Goal: Transaction & Acquisition: Obtain resource

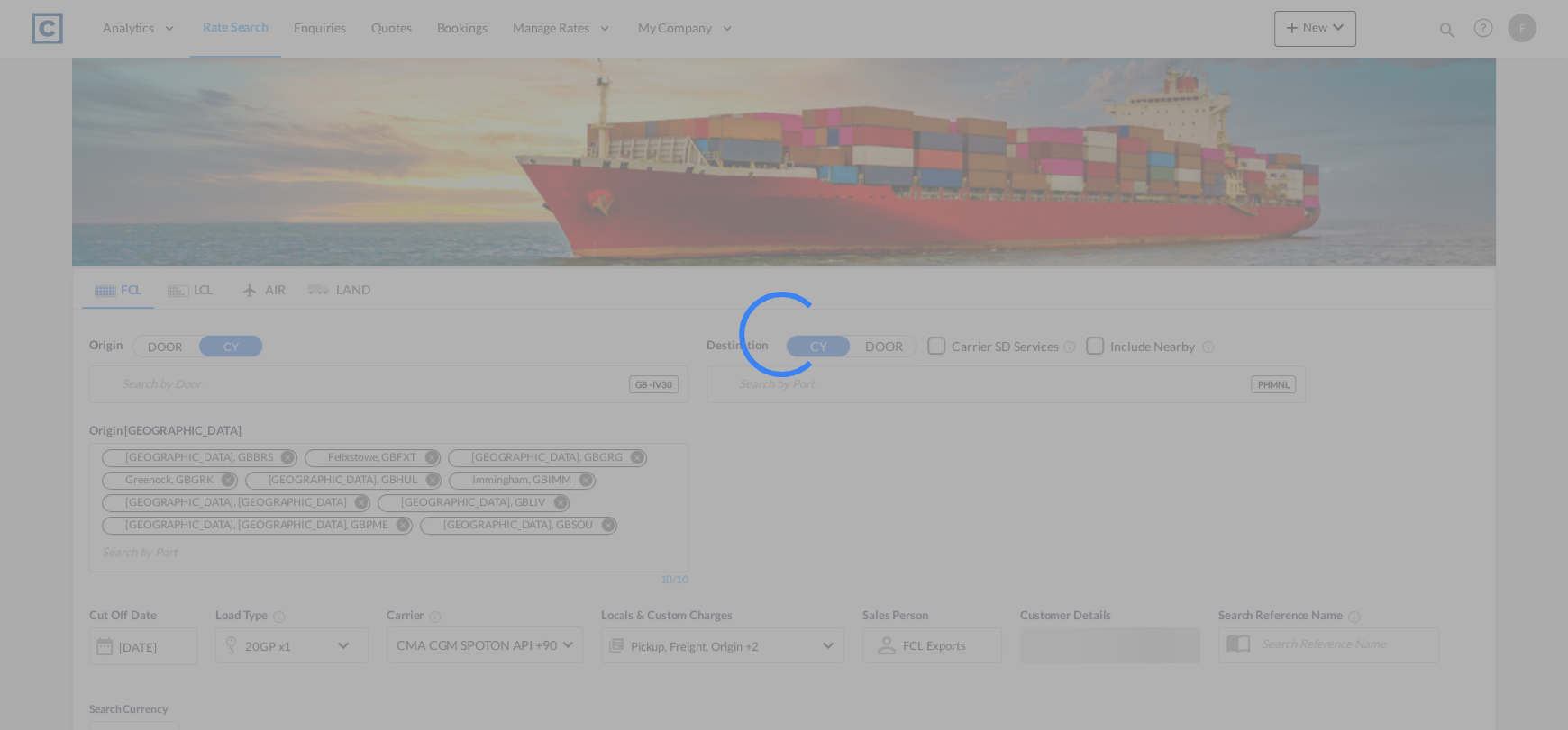
type input "GB-IV30, Moray"
type input "[GEOGRAPHIC_DATA], PHMNL"
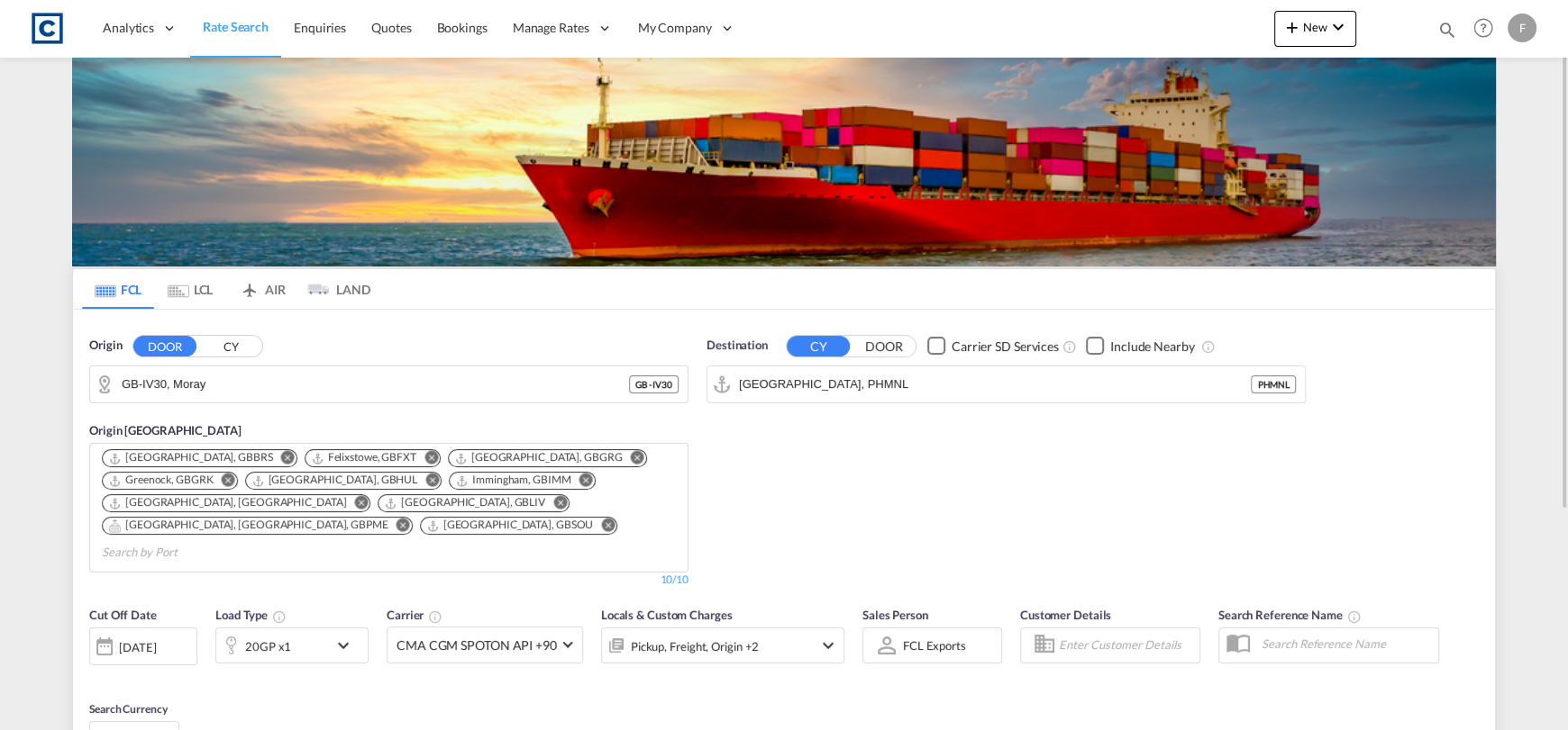
click at [233, 349] on button "CY" at bounding box center [231, 346] width 63 height 21
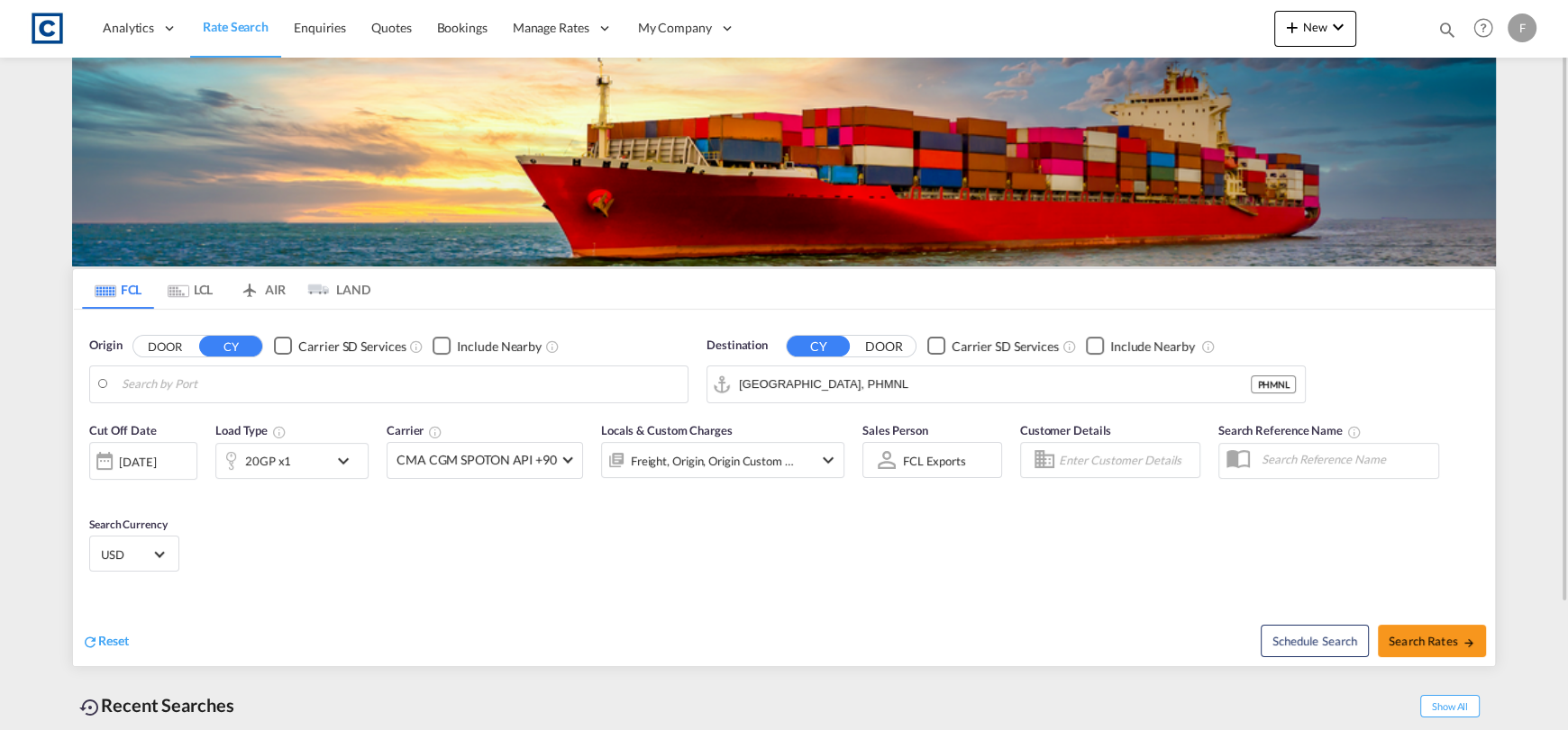
click at [240, 374] on body "Analytics Reports Dashboard Rate Search Enquiries Quotes Bookings" at bounding box center [784, 365] width 1568 height 730
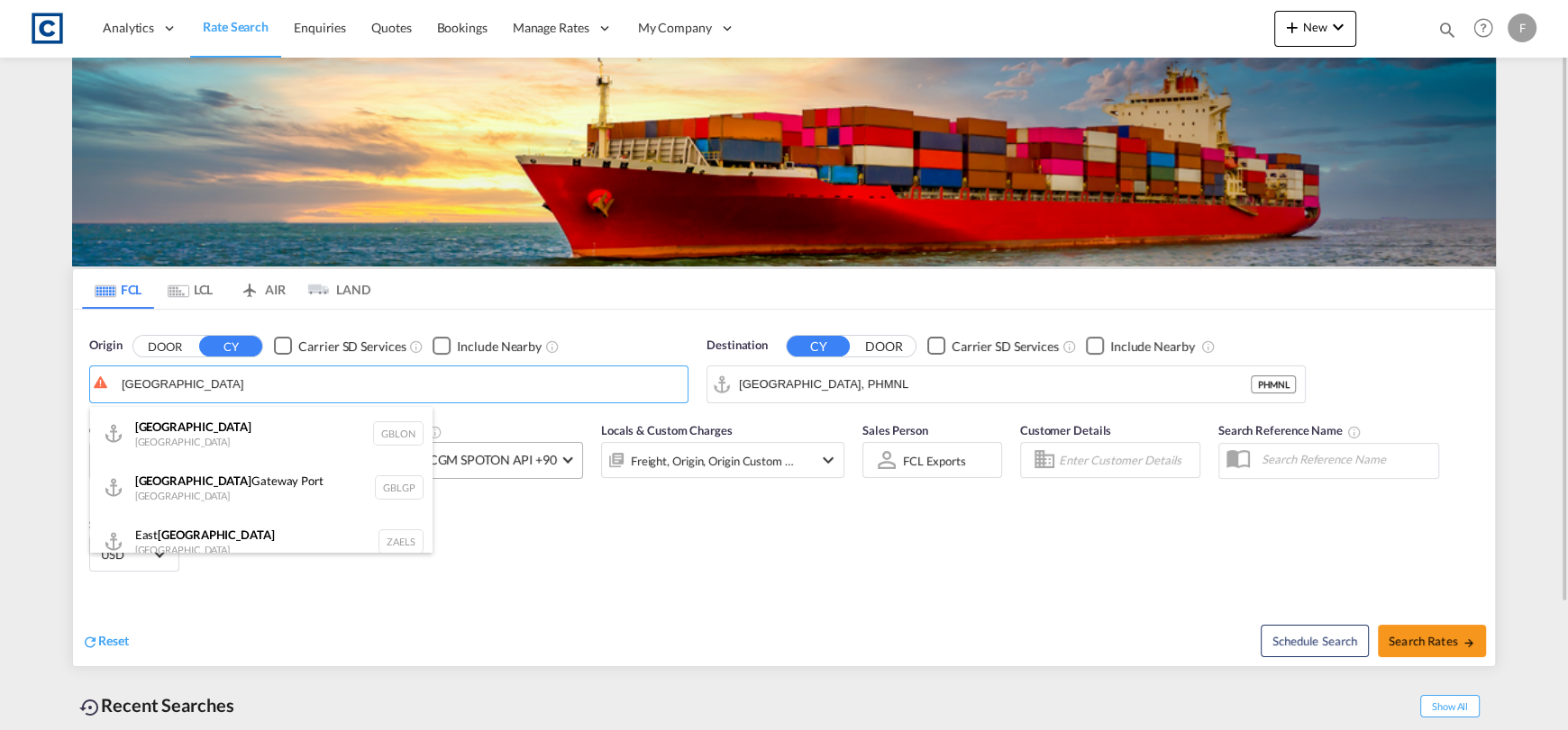
drag, startPoint x: 353, startPoint y: 484, endPoint x: 414, endPoint y: 466, distance: 63.6
click at [357, 480] on div "[GEOGRAPHIC_DATA] [GEOGRAPHIC_DATA] [GEOGRAPHIC_DATA]" at bounding box center [261, 488] width 342 height 54
type input "[GEOGRAPHIC_DATA], [GEOGRAPHIC_DATA]"
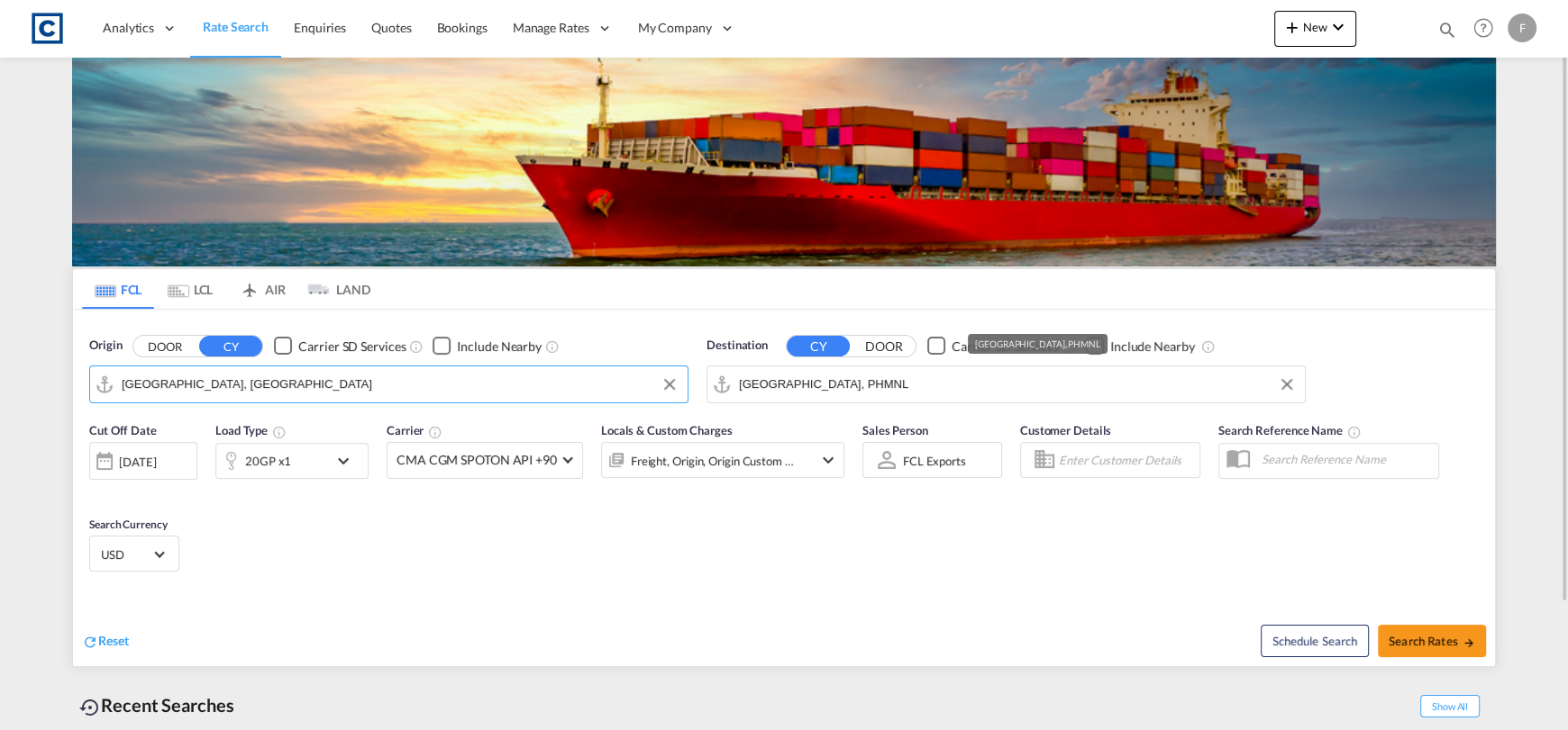
click at [938, 374] on input "[GEOGRAPHIC_DATA], PHMNL" at bounding box center [1017, 384] width 556 height 27
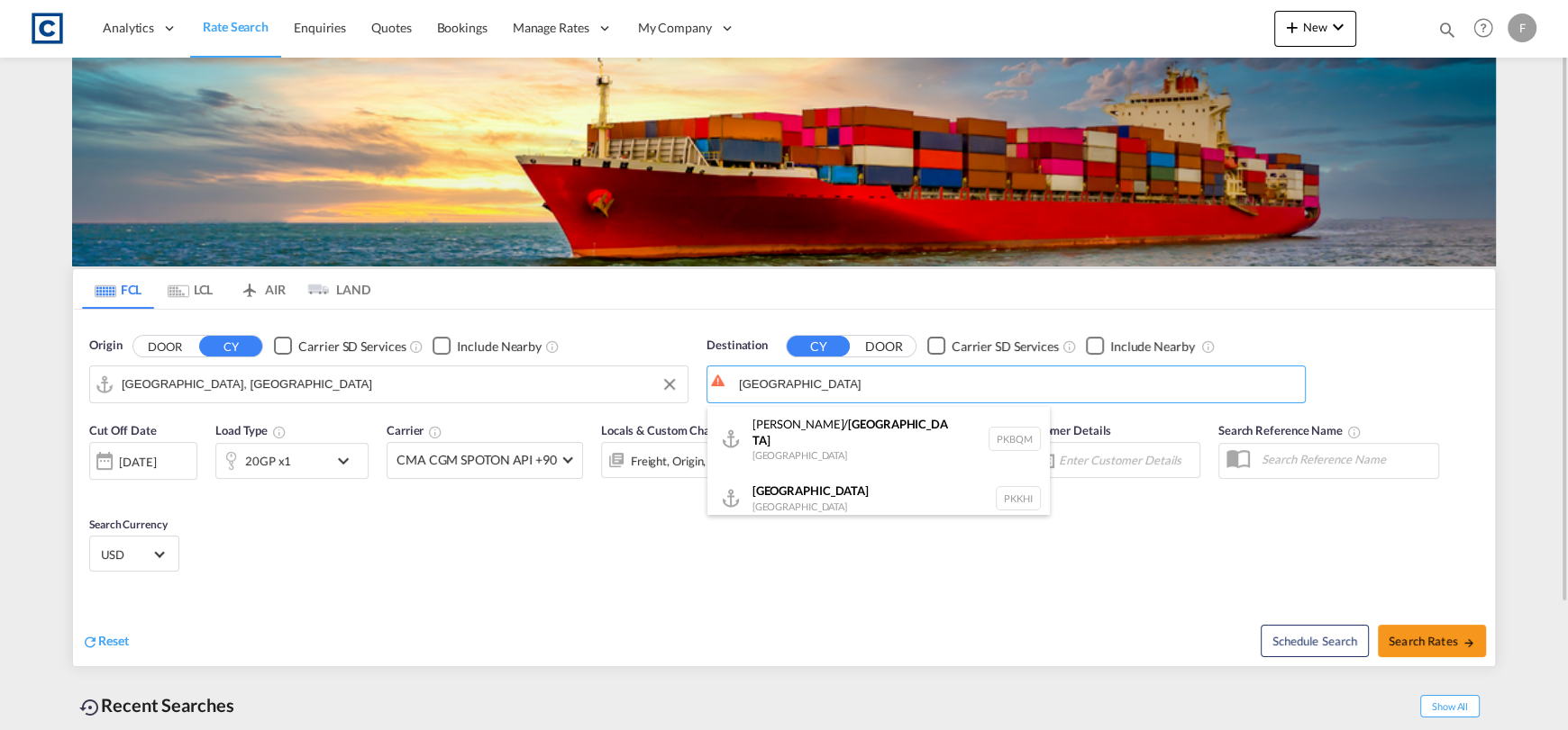
drag, startPoint x: 923, startPoint y: 482, endPoint x: 891, endPoint y: 482, distance: 32.0
click at [924, 482] on div "Karachi [GEOGRAPHIC_DATA] PKKHI" at bounding box center [878, 498] width 342 height 54
type input "[GEOGRAPHIC_DATA], PKKHI"
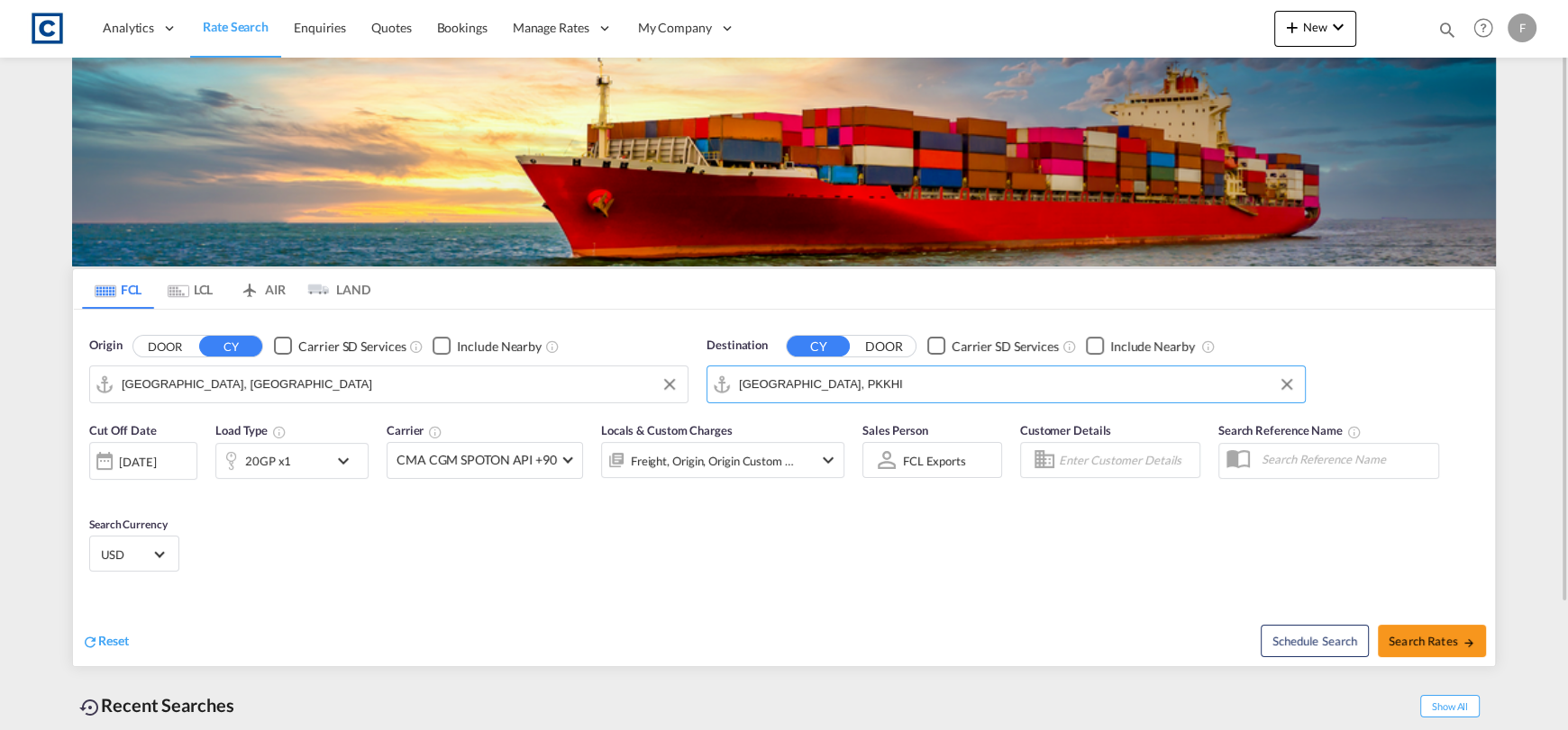
click at [302, 470] on div "20GP x1" at bounding box center [272, 461] width 112 height 36
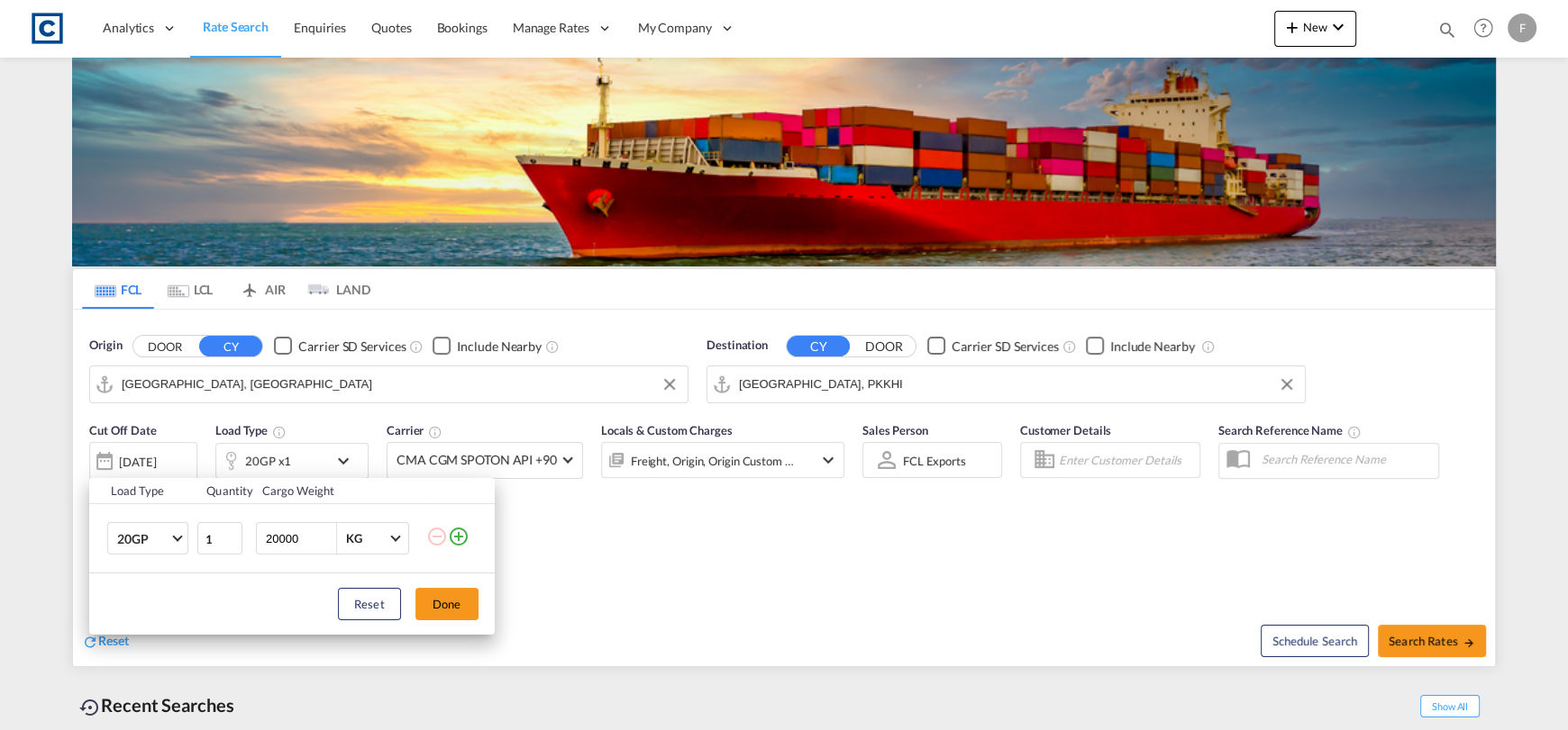
click at [458, 532] on md-icon "icon-plus-circle-outline" at bounding box center [458, 536] width 22 height 22
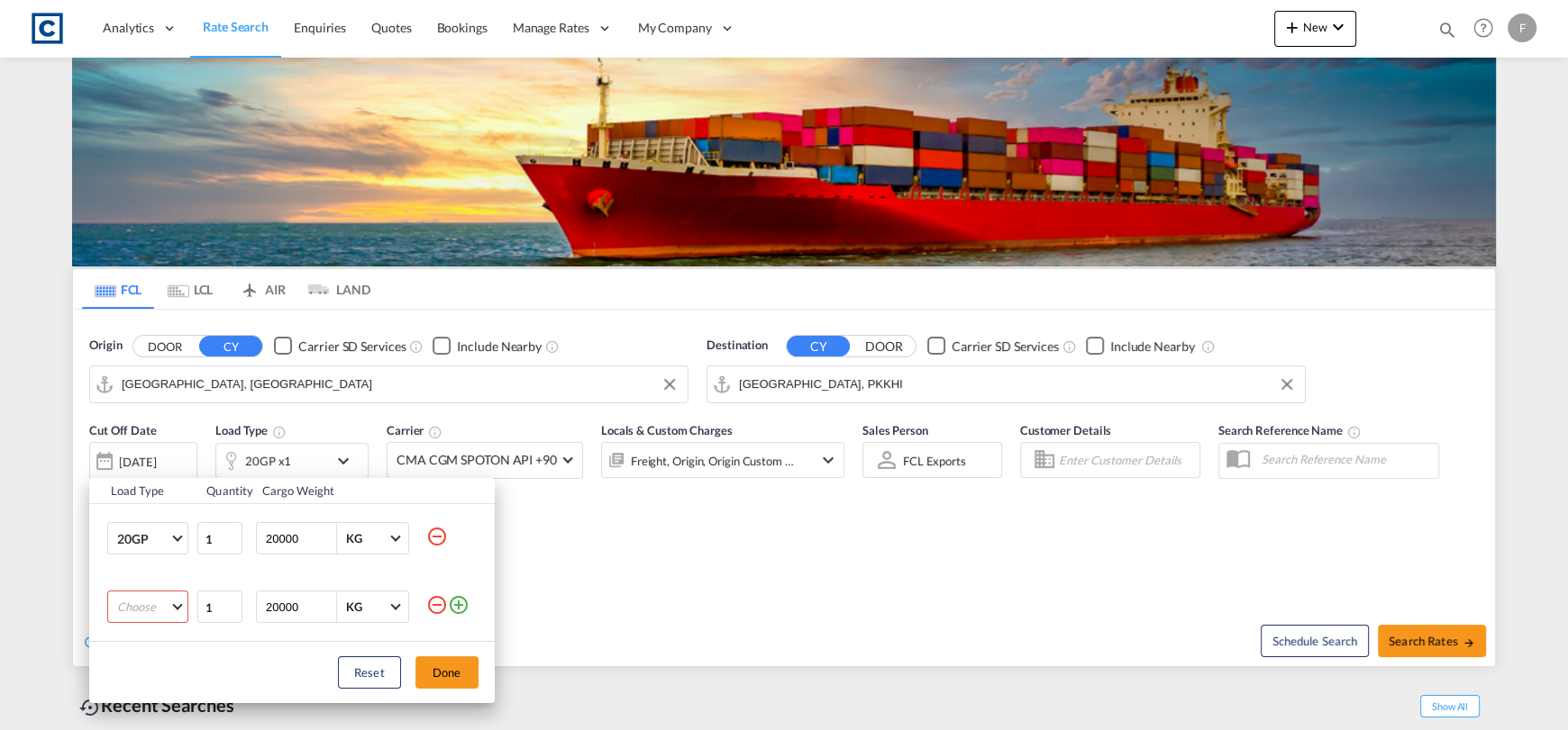
click at [127, 623] on td "Choose 20GP 40GP 40HC 45HC 20RE 40RE 40HR 20OT 40OT 20FR 40FR 40NR 20NR 45S 20T…" at bounding box center [142, 607] width 108 height 68
click at [134, 612] on md-select "Choose 20GP 40GP 40HC 45HC 20RE 40RE 40HR 20OT 40OT 20FR 40FR 40NR 20NR 45S 20T…" at bounding box center [148, 607] width 81 height 33
click at [157, 589] on md-option "40HC" at bounding box center [163, 599] width 123 height 43
click at [424, 659] on button "Done" at bounding box center [447, 673] width 63 height 33
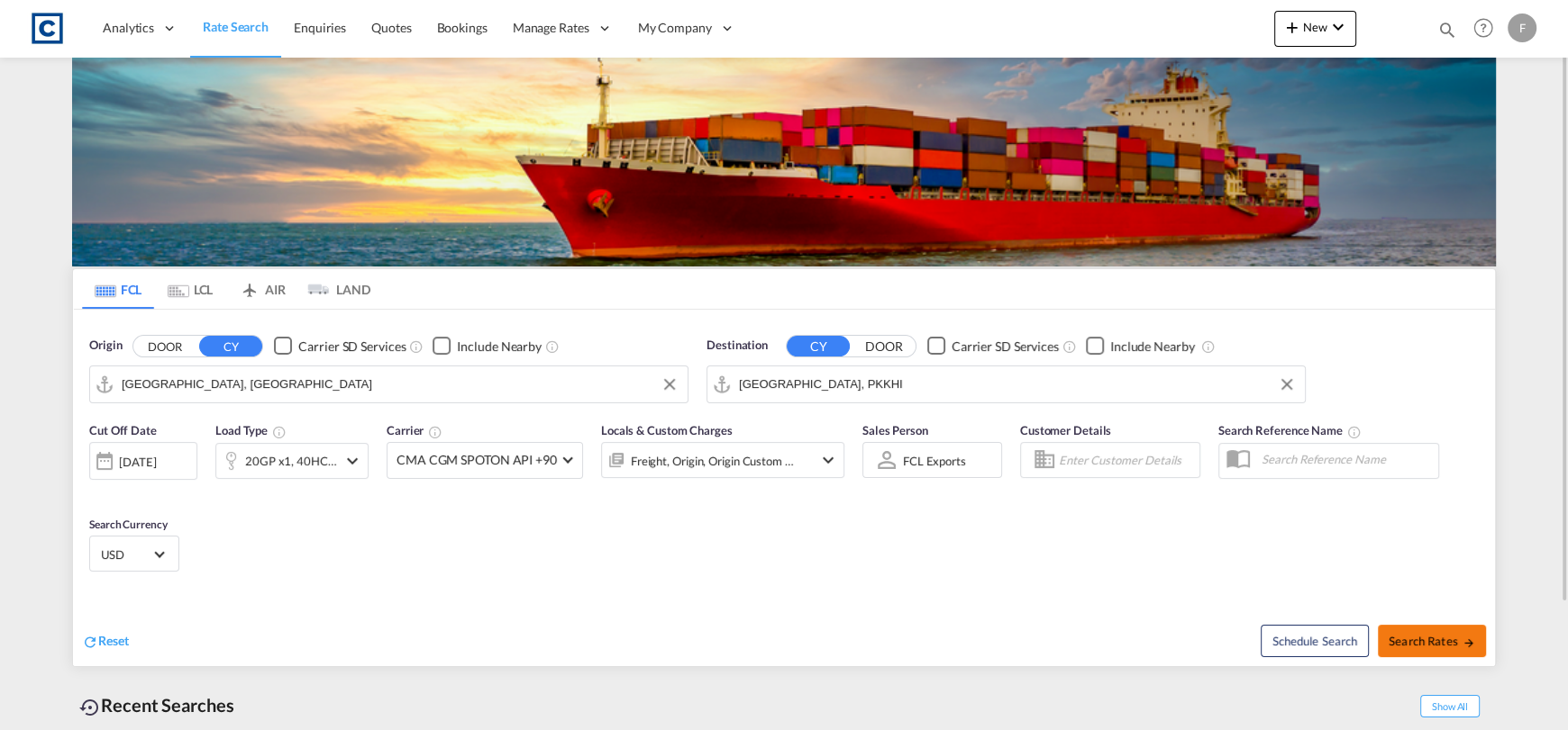
click at [1438, 649] on button "Search Rates" at bounding box center [1431, 641] width 108 height 33
type input "GBLGP to PKKHI / [DATE]"
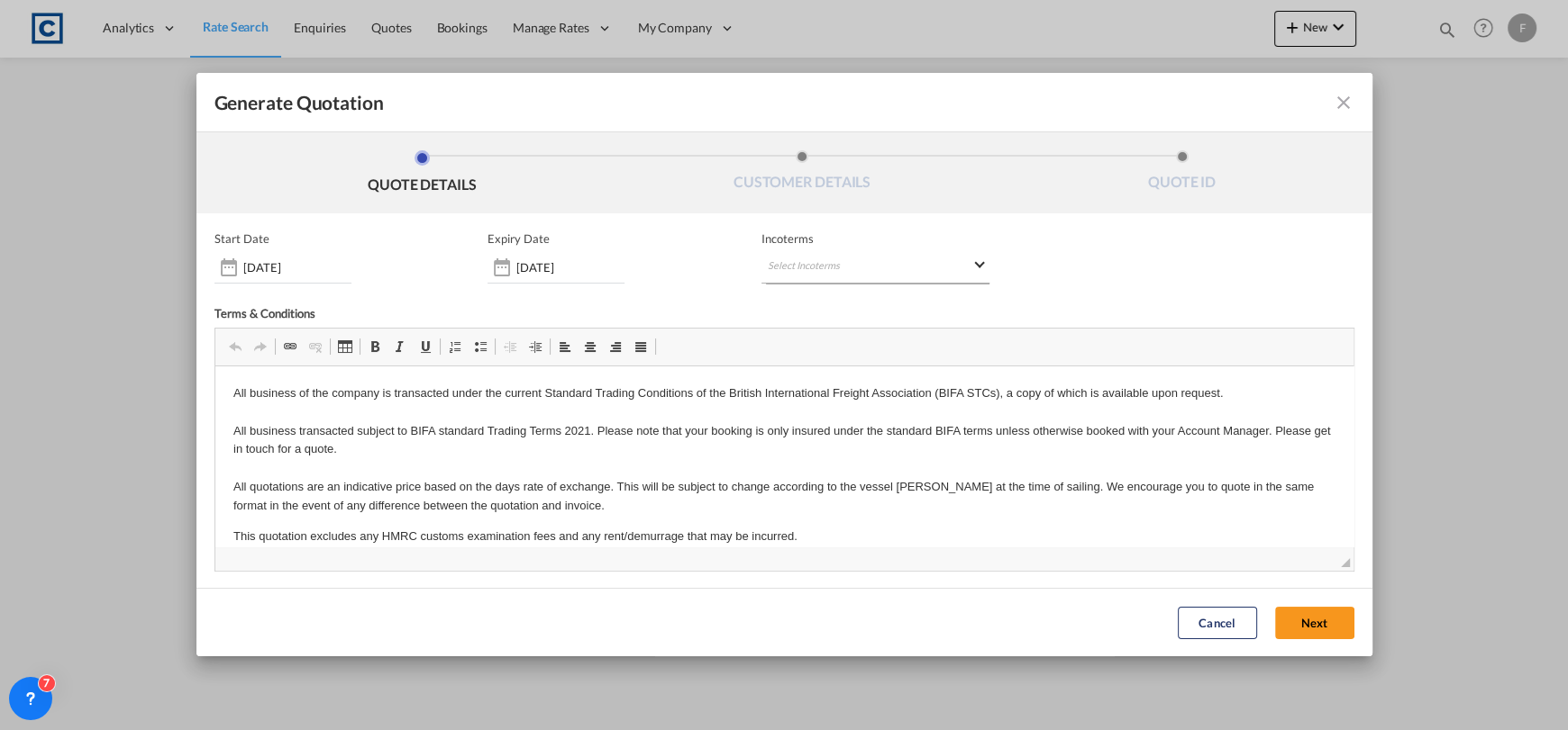
click at [820, 275] on md-select "Select Incoterms DAP - import Delivered at Place DPU - export Delivery at Place…" at bounding box center [874, 267] width 228 height 33
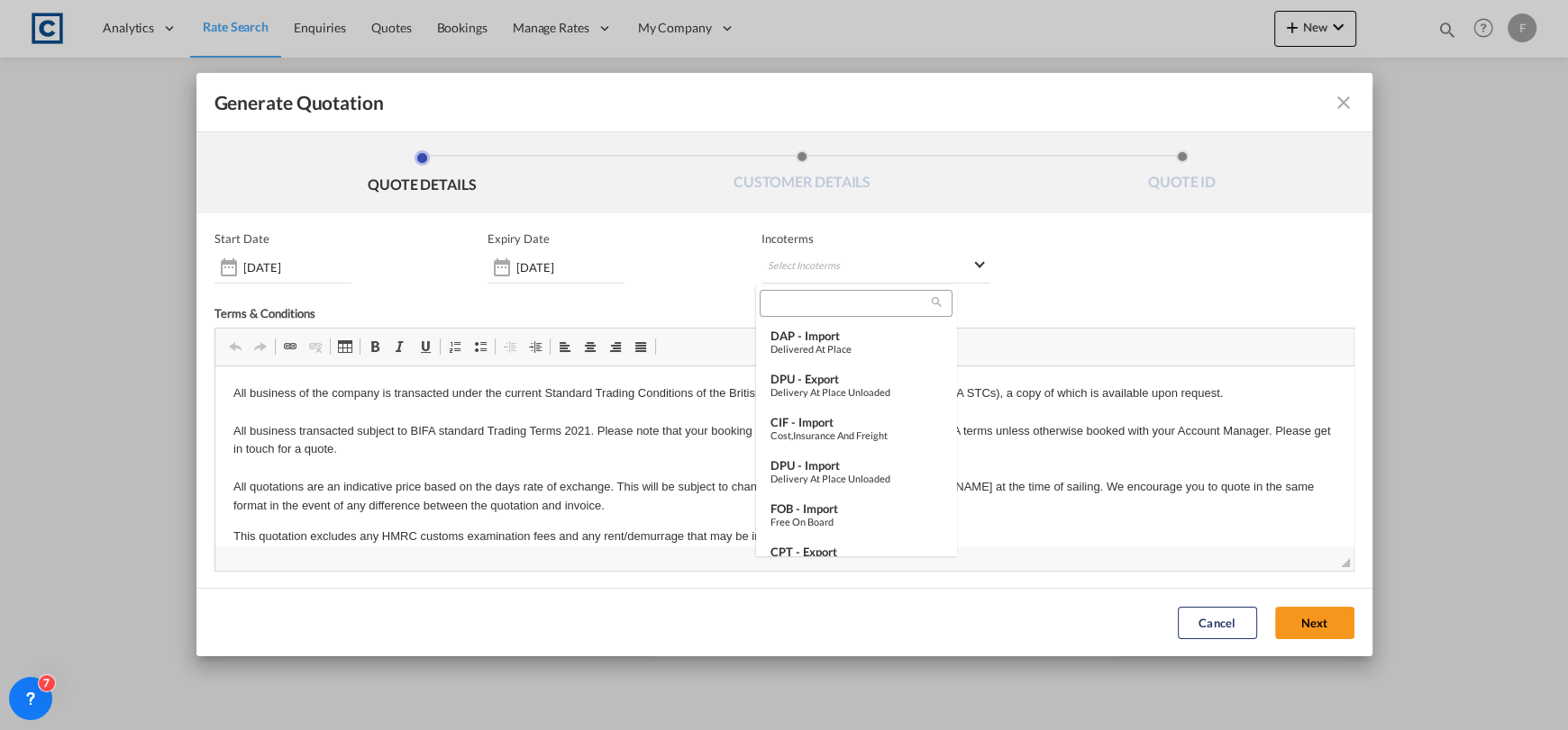
click at [810, 305] on input "search" at bounding box center [848, 303] width 167 height 16
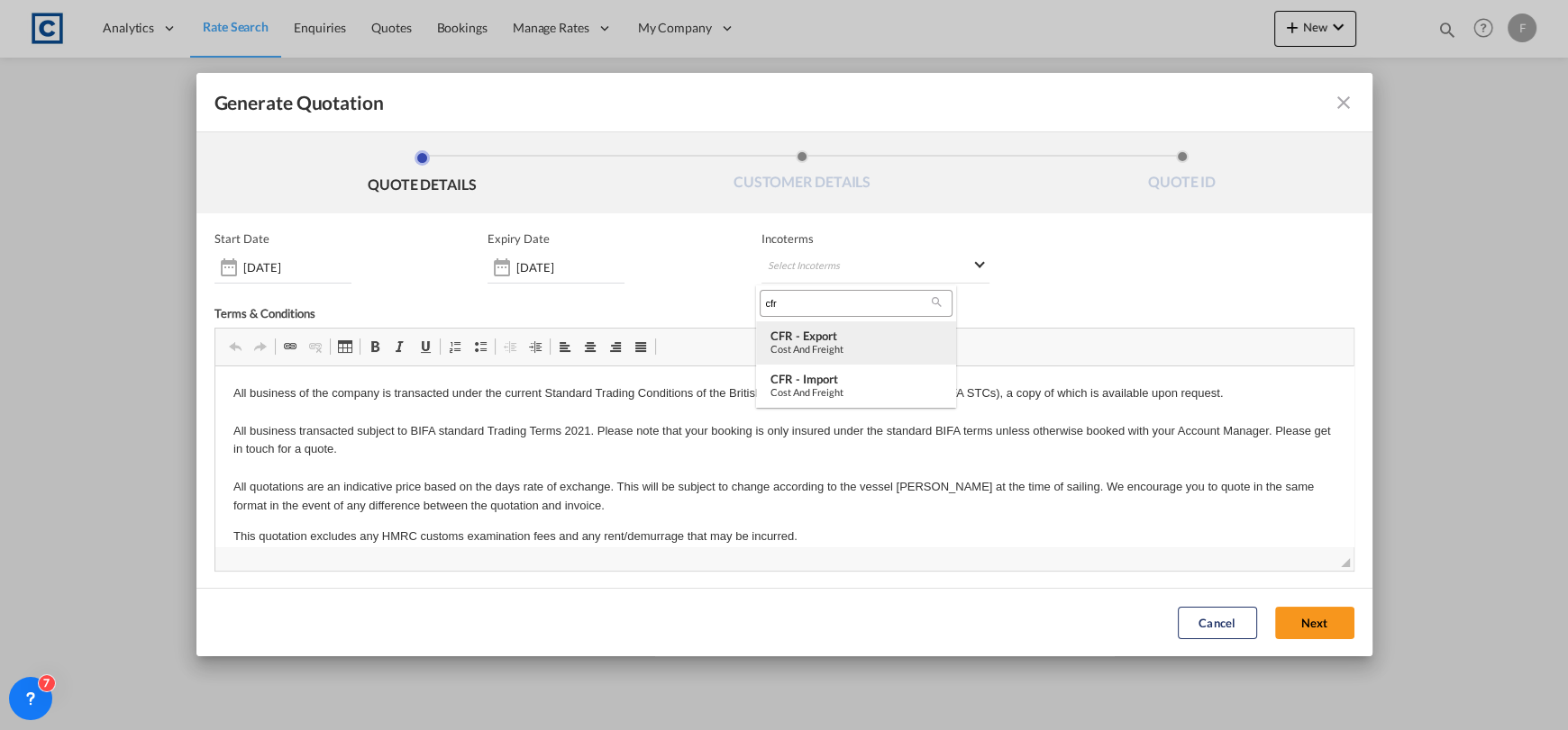
type input "cfr"
click at [830, 332] on div "CFR - export" at bounding box center [856, 336] width 171 height 15
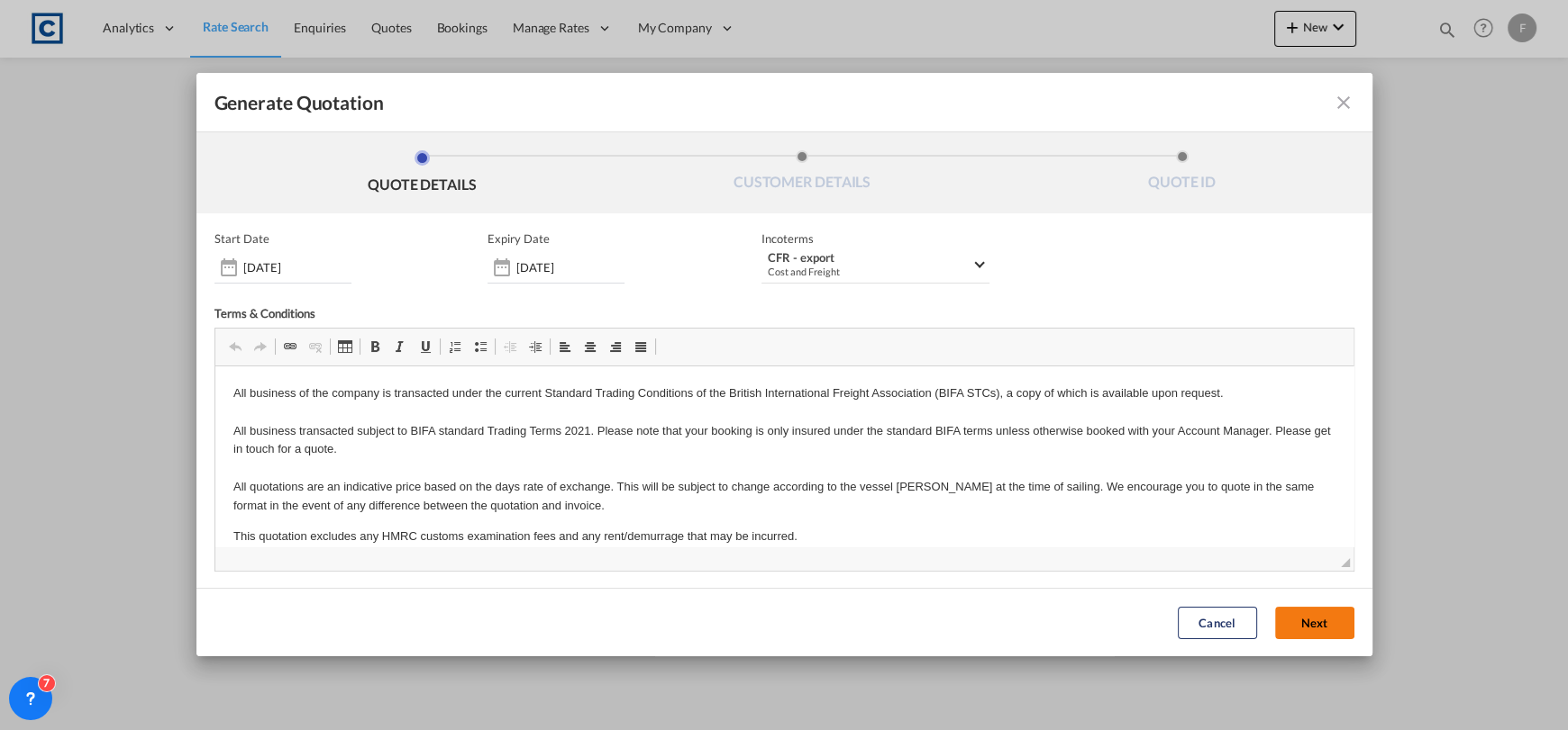
click at [1292, 626] on button "Next" at bounding box center [1314, 623] width 79 height 33
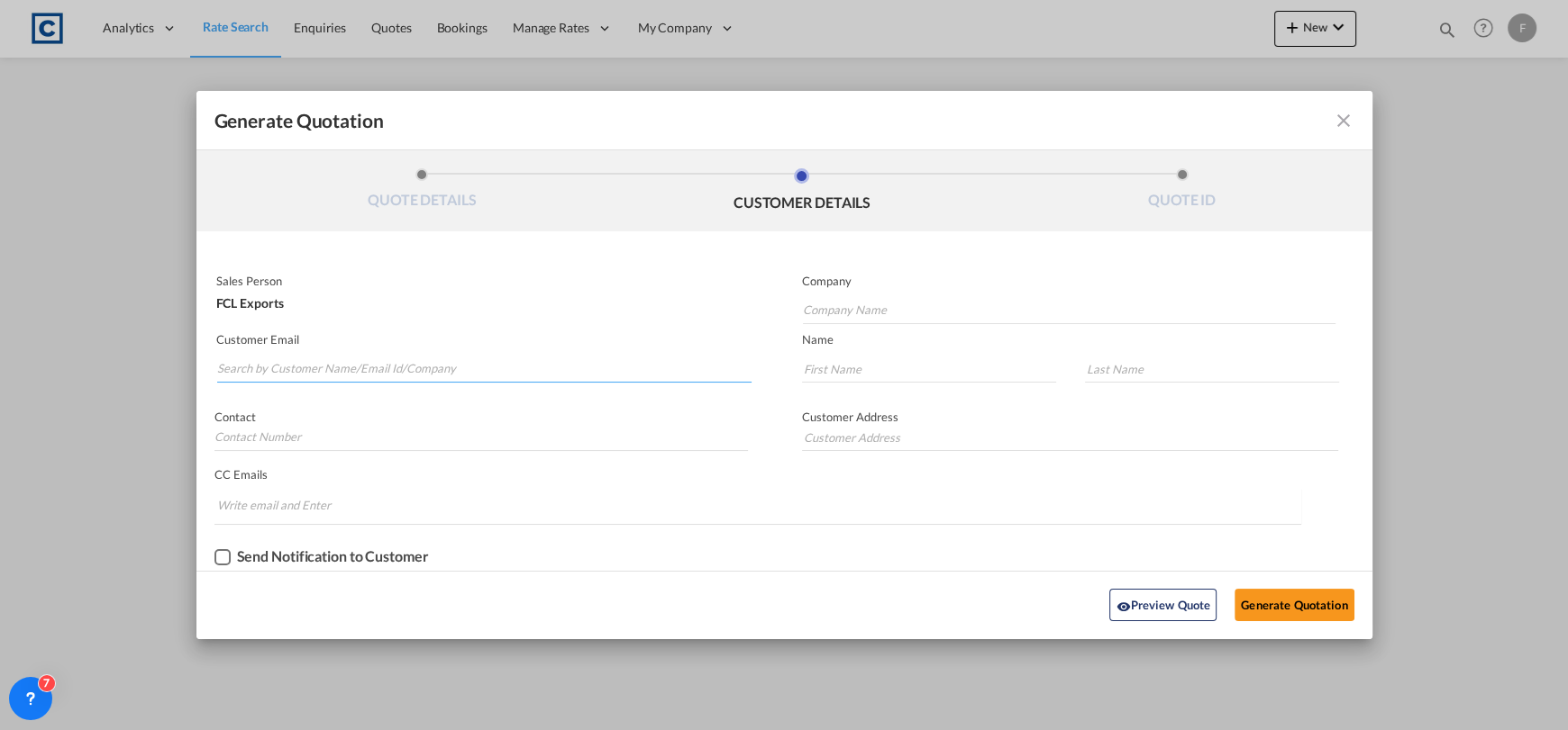
click at [481, 366] on input "Search by Customer Name/Email Id/Company" at bounding box center [485, 368] width 536 height 27
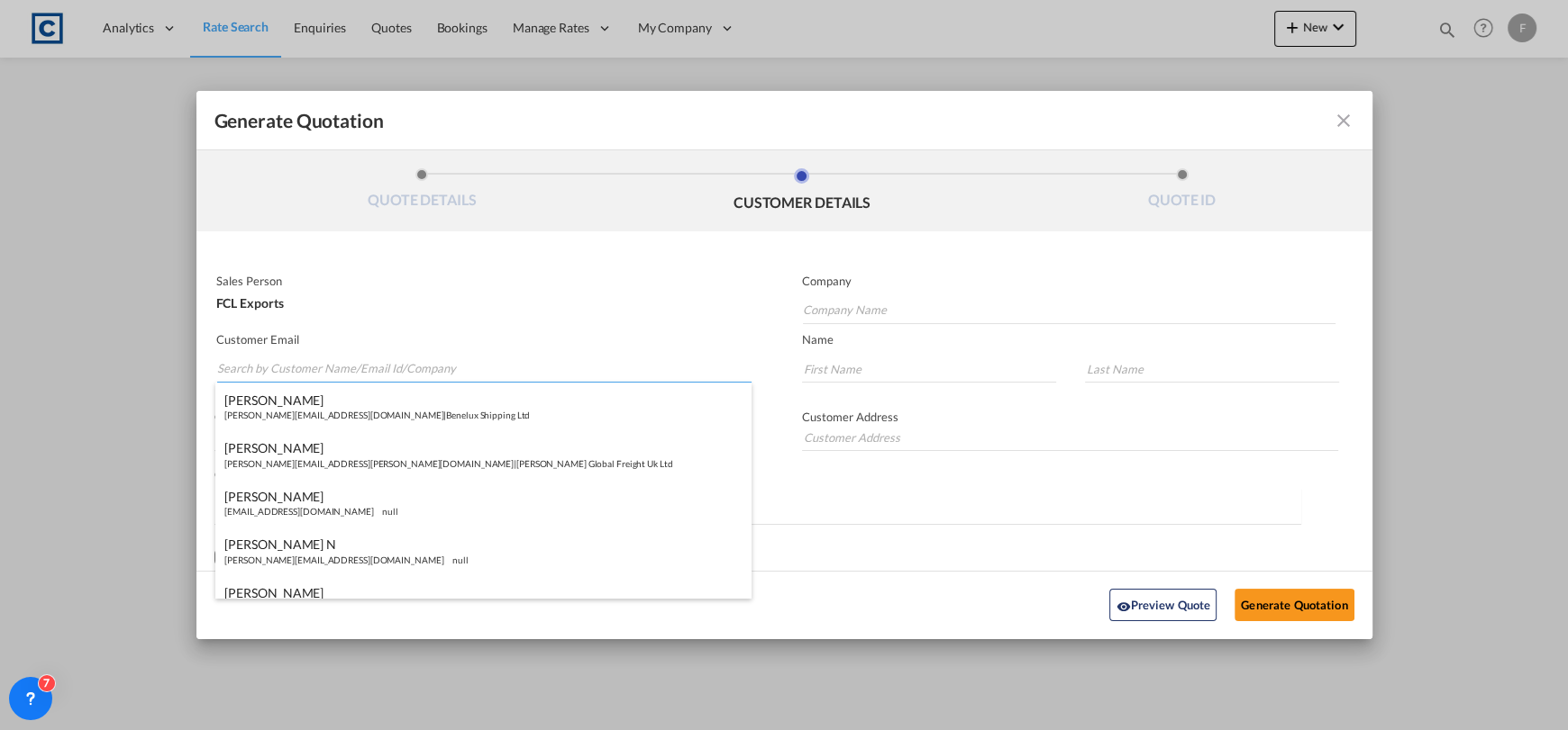
type input "b"
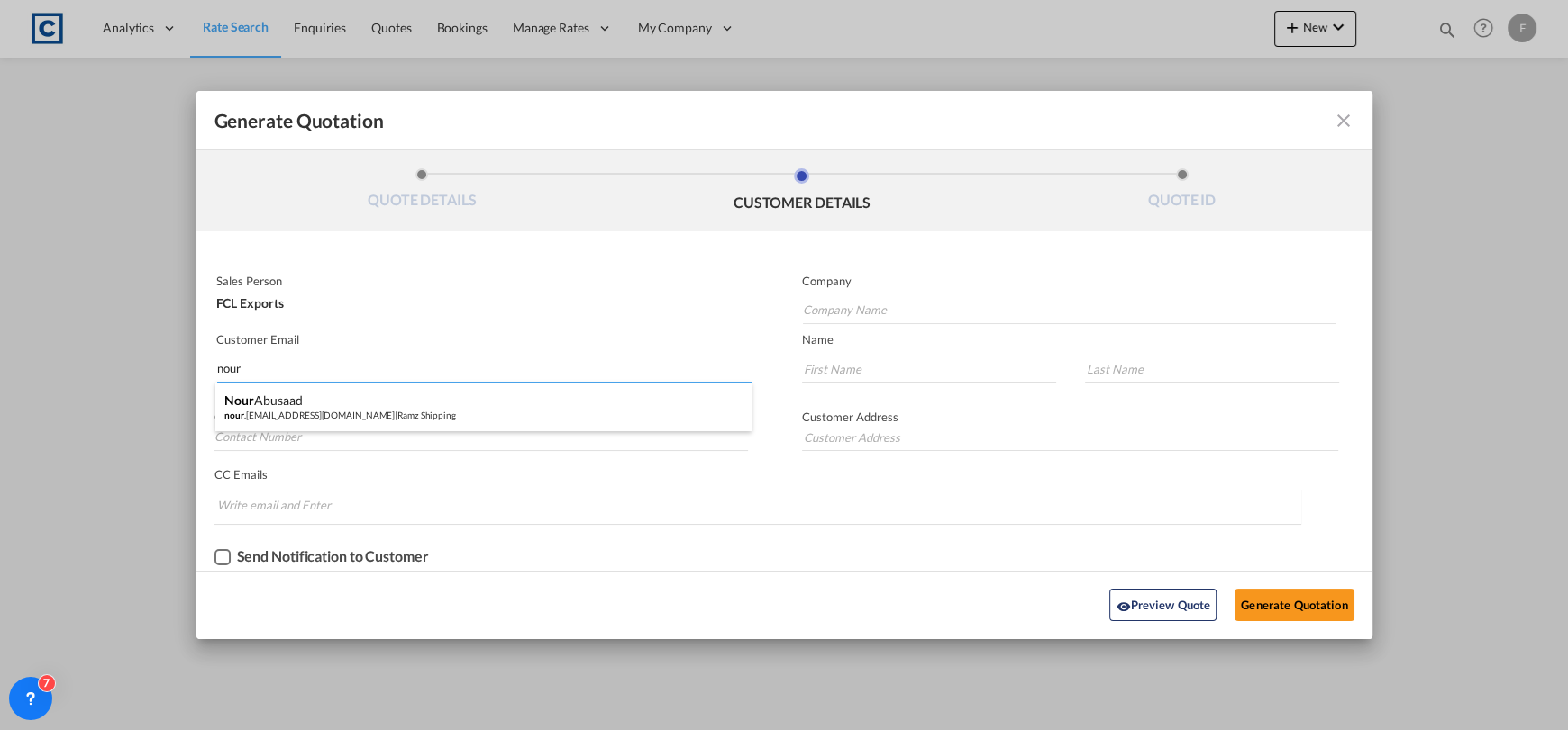
type input "nour"
click at [390, 362] on input "nour" at bounding box center [485, 368] width 536 height 27
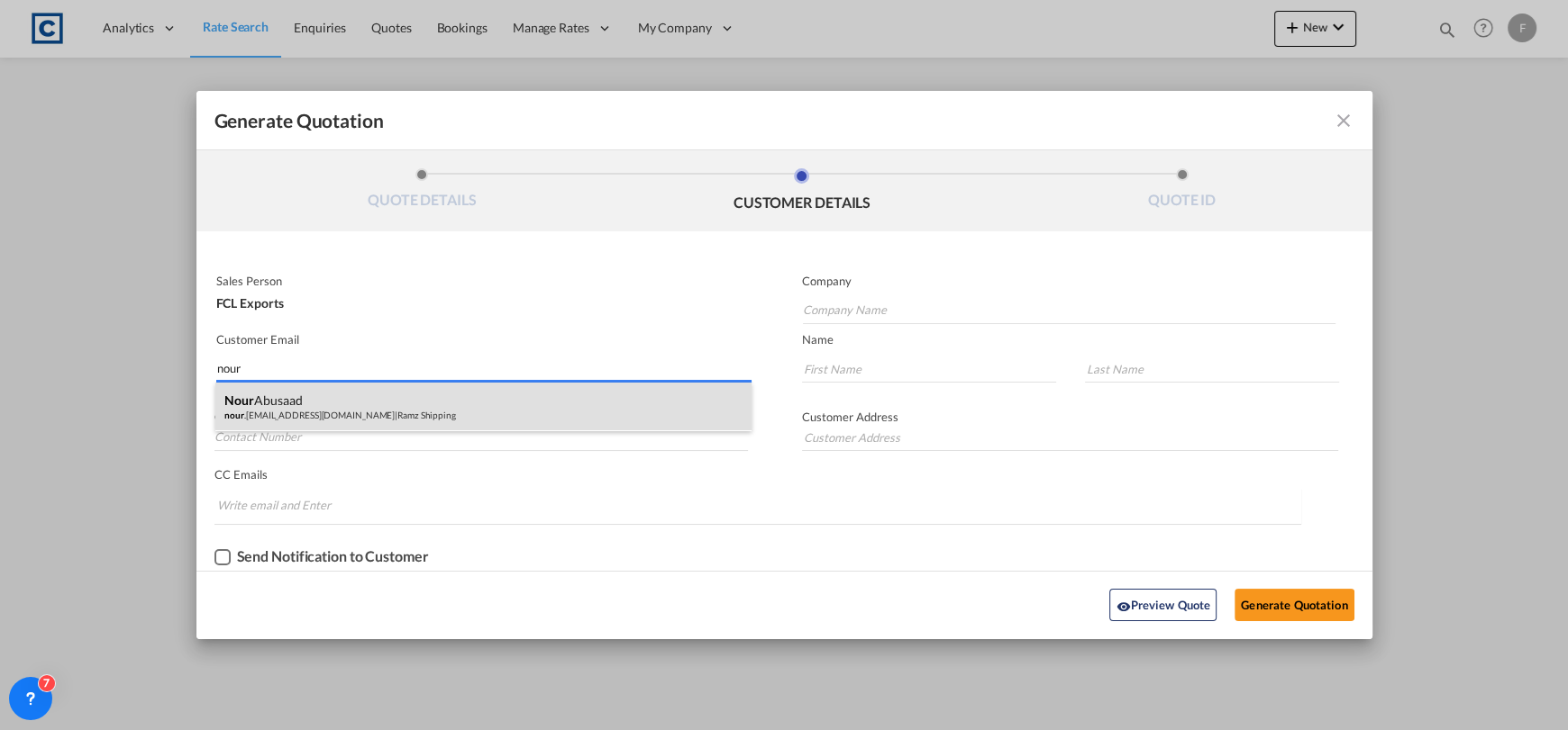
click at [404, 402] on div "[PERSON_NAME] nour .[EMAIL_ADDRESS][DOMAIN_NAME] | Ramz Shipping" at bounding box center [483, 407] width 536 height 48
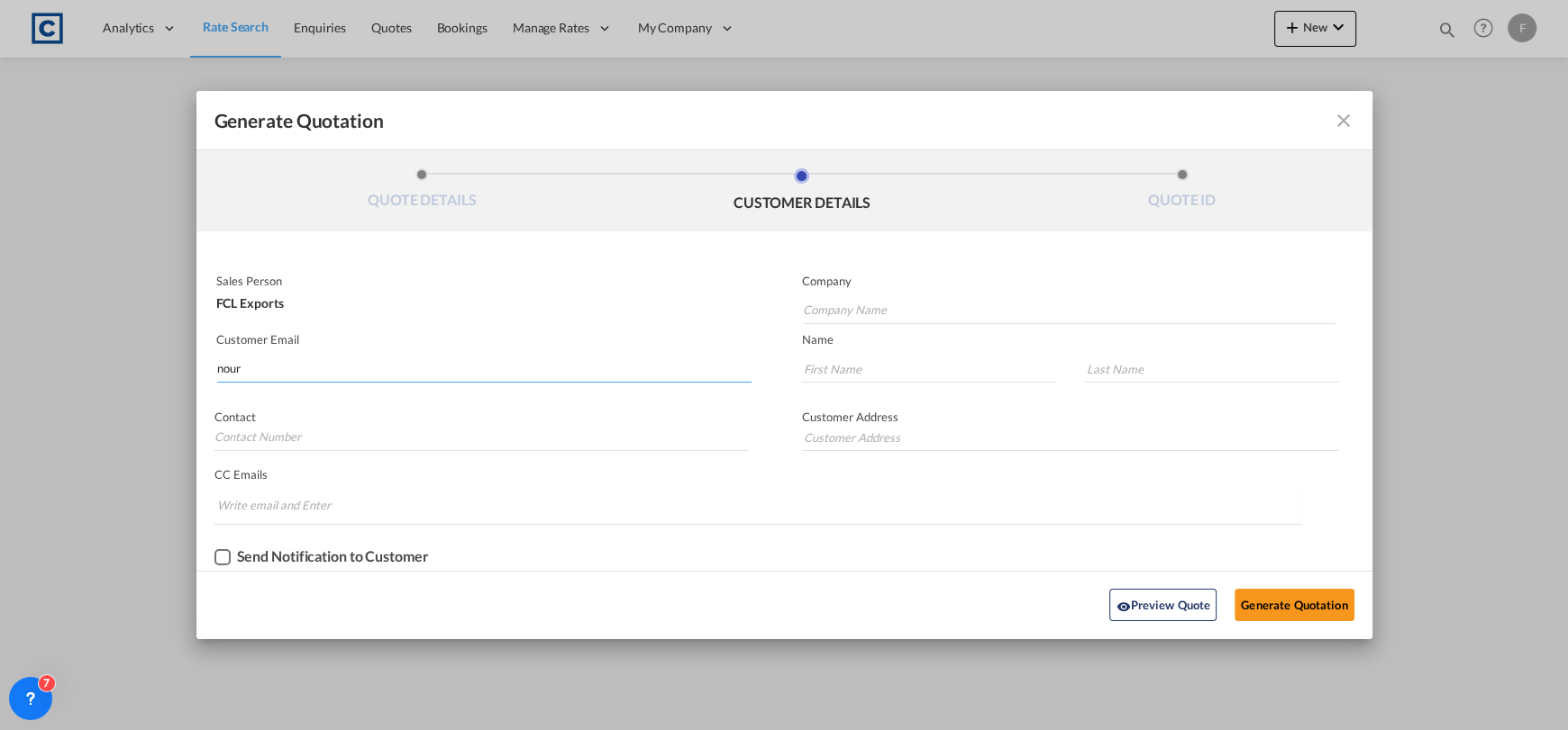
type input "Ramz Shipping"
type input "[EMAIL_ADDRESS][DOMAIN_NAME]"
type input "Nour"
type input "Abusaad"
click at [1308, 598] on button "Generate Quotation" at bounding box center [1293, 605] width 119 height 33
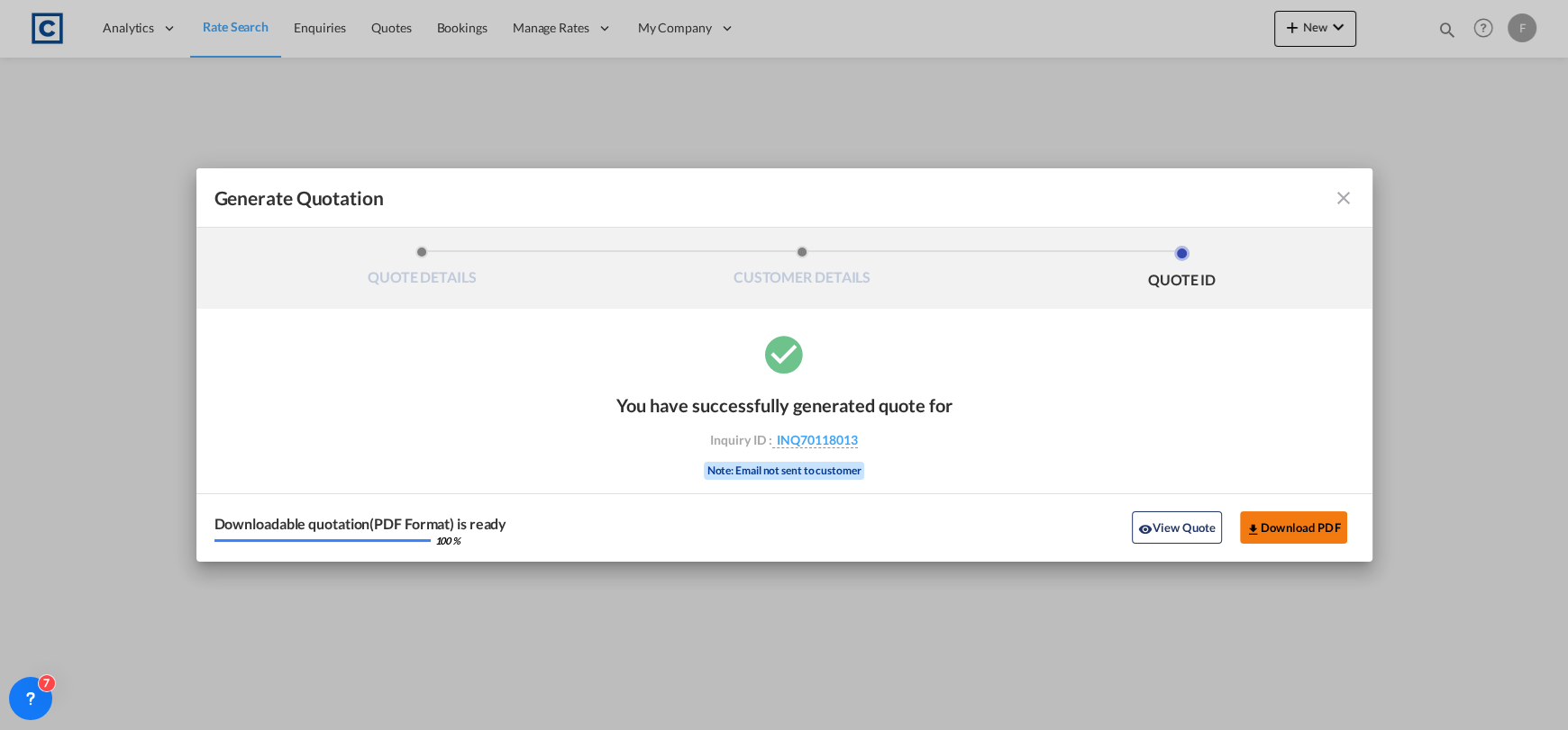
click at [1264, 521] on button "Download PDF" at bounding box center [1293, 527] width 108 height 33
click at [1341, 204] on md-icon "icon-close fg-AAA8AD cursor m-0" at bounding box center [1344, 199] width 22 height 22
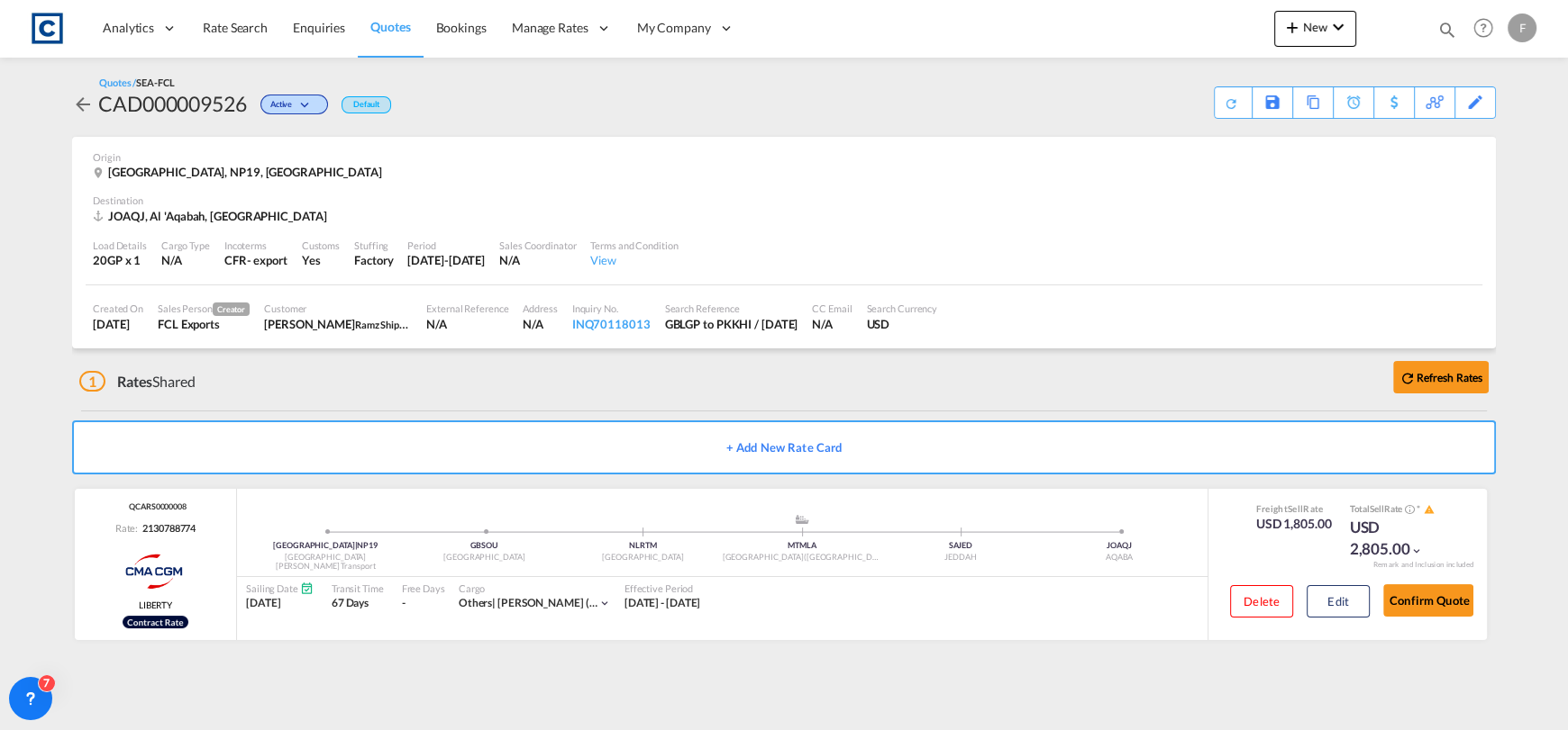
click at [1448, 29] on md-icon "icon-magnify" at bounding box center [1446, 30] width 20 height 20
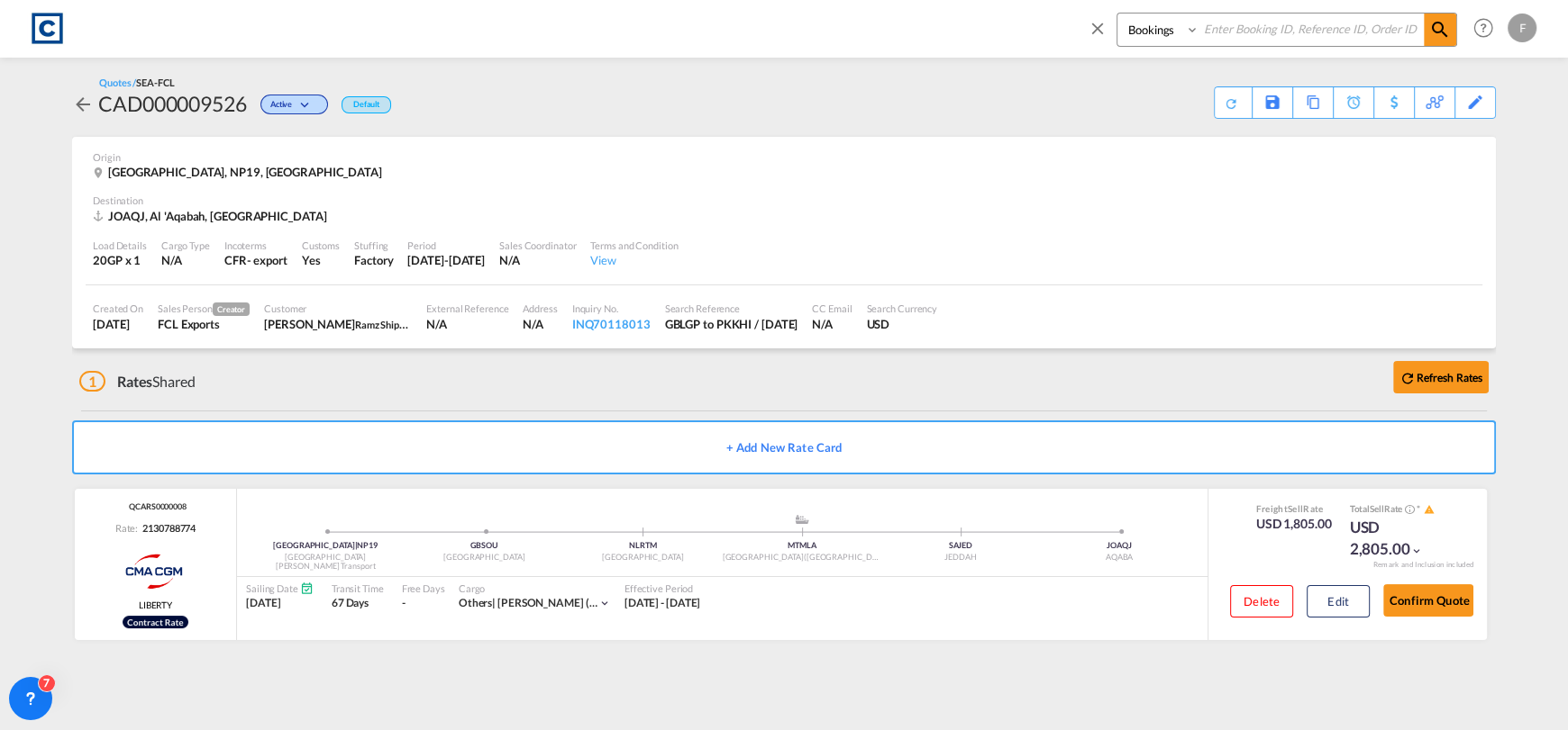
drag, startPoint x: 1251, startPoint y: 36, endPoint x: 1242, endPoint y: 37, distance: 9.1
click at [1245, 37] on input at bounding box center [1311, 30] width 224 height 32
paste input "CAD000009382"
type input "CAD000009382"
drag, startPoint x: 1170, startPoint y: 34, endPoint x: 1168, endPoint y: 44, distance: 10.2
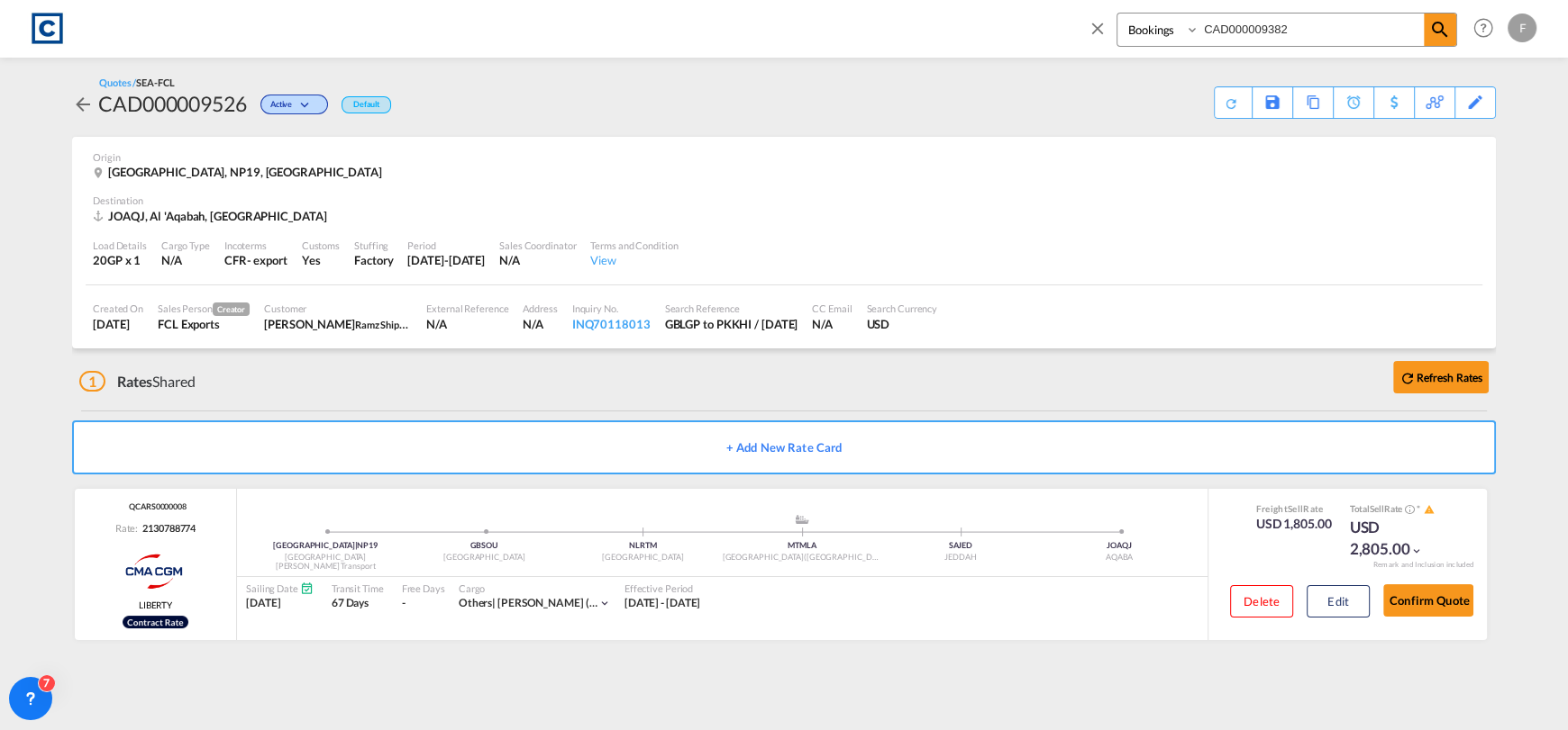
click at [1170, 34] on select "Bookings Quotes Enquiries" at bounding box center [1160, 30] width 86 height 33
select select "Quotes"
click at [1117, 14] on select "Bookings Quotes Enquiries" at bounding box center [1160, 30] width 86 height 33
click at [1427, 26] on span at bounding box center [1440, 30] width 33 height 33
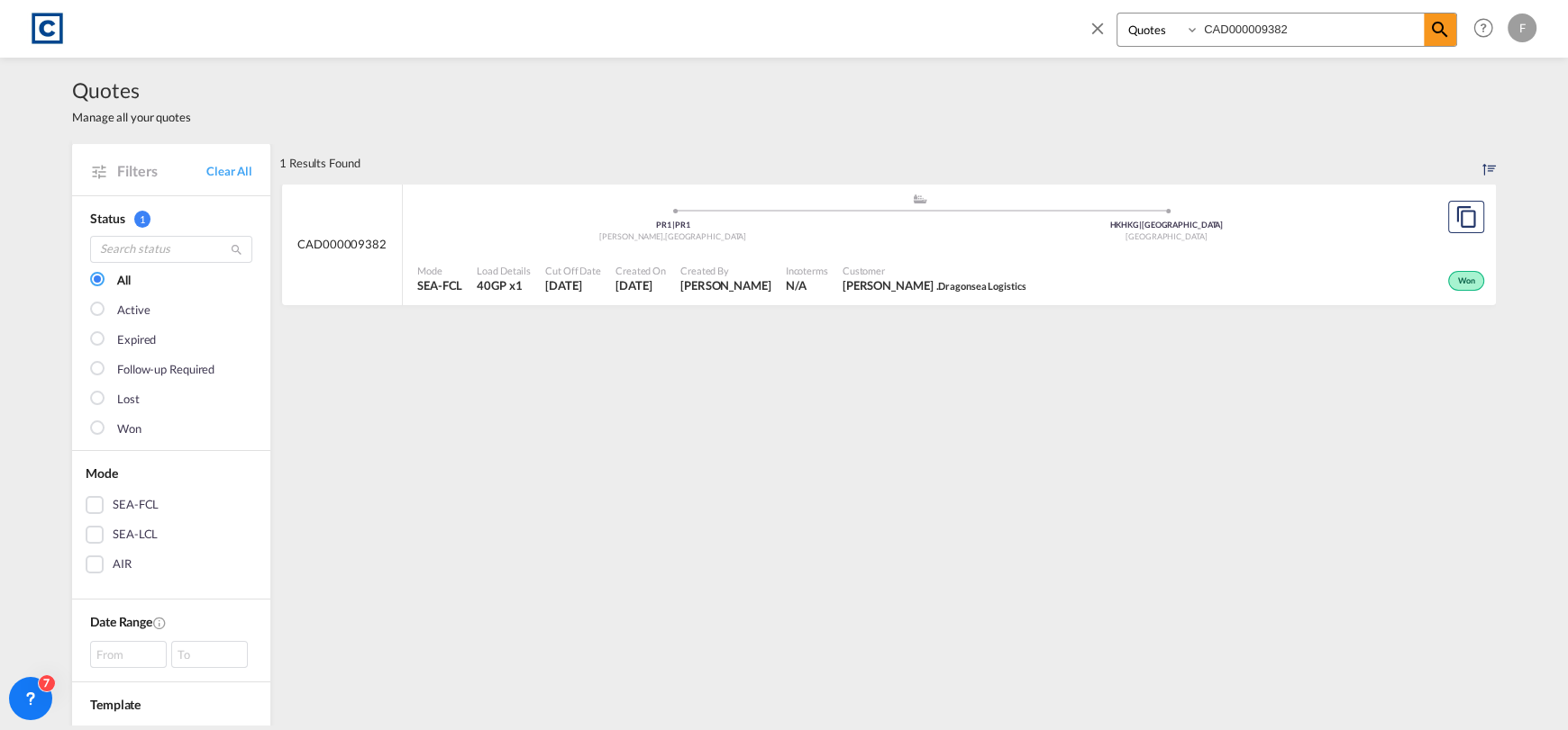
click at [1147, 263] on div "Won" at bounding box center [1260, 280] width 455 height 45
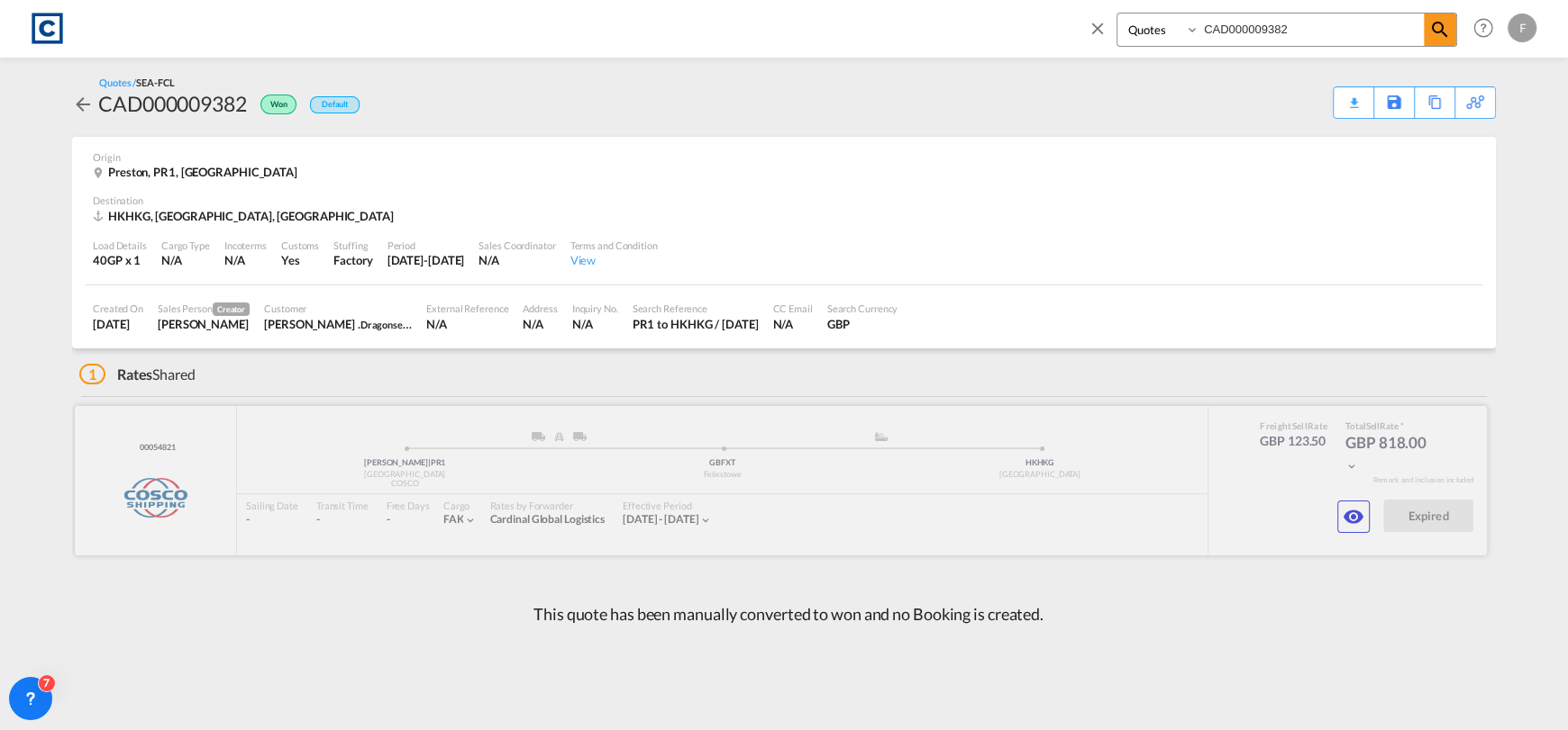
click at [158, 432] on div at bounding box center [781, 480] width 1412 height 149
click at [158, 446] on div at bounding box center [781, 480] width 1412 height 149
copy div "Do you want to delete this rate card ? Tap to Undo Delete"
click at [1357, 526] on md-icon "icon-eye" at bounding box center [1354, 517] width 22 height 22
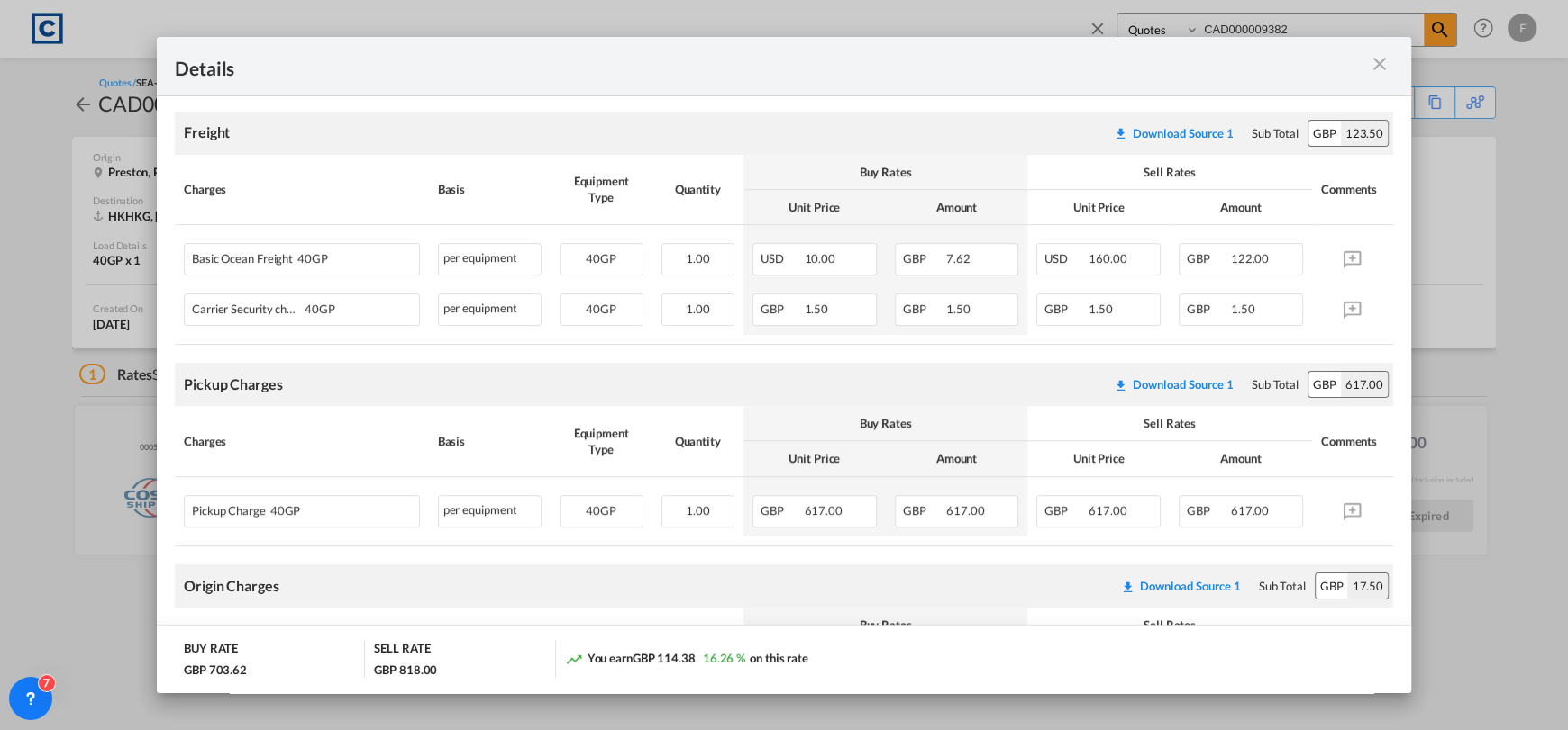
scroll to position [472, 0]
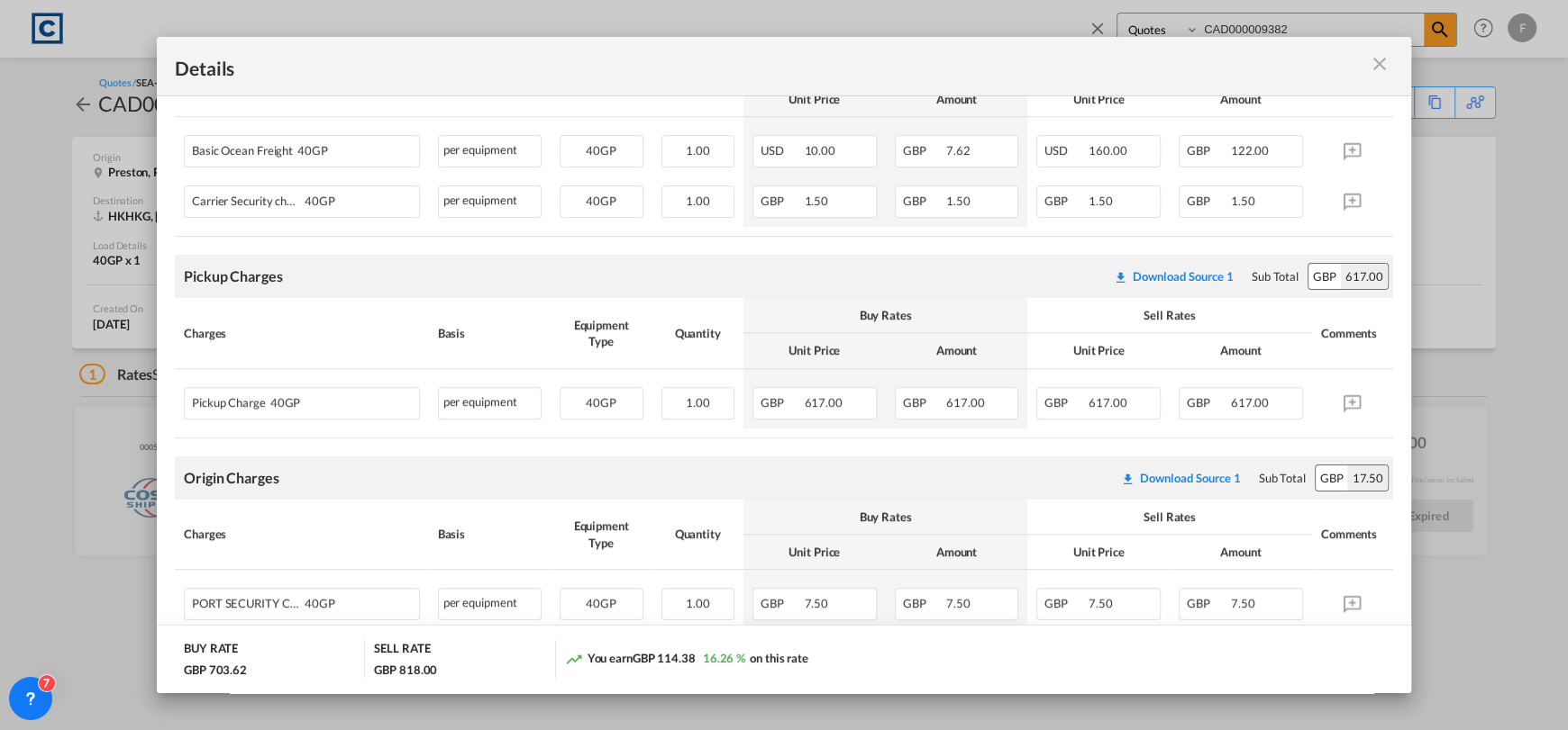
drag, startPoint x: 1381, startPoint y: 65, endPoint x: 1404, endPoint y: 68, distance: 23.2
click at [1381, 66] on md-icon "icon-close m-3 fg-AAA8AD cursor" at bounding box center [1379, 64] width 22 height 22
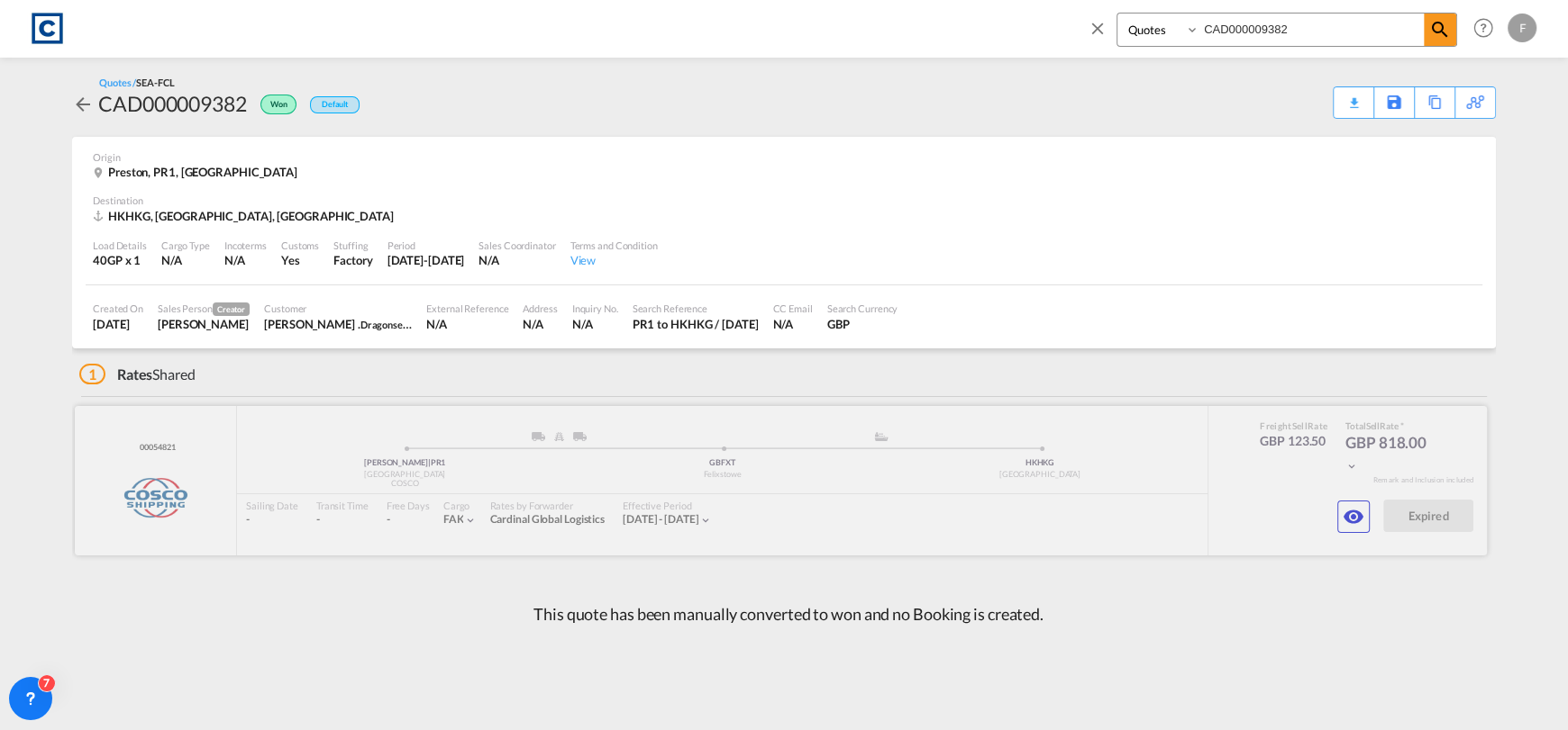
click at [86, 516] on div at bounding box center [781, 480] width 1412 height 149
